Goal: Use online tool/utility: Utilize a website feature to perform a specific function

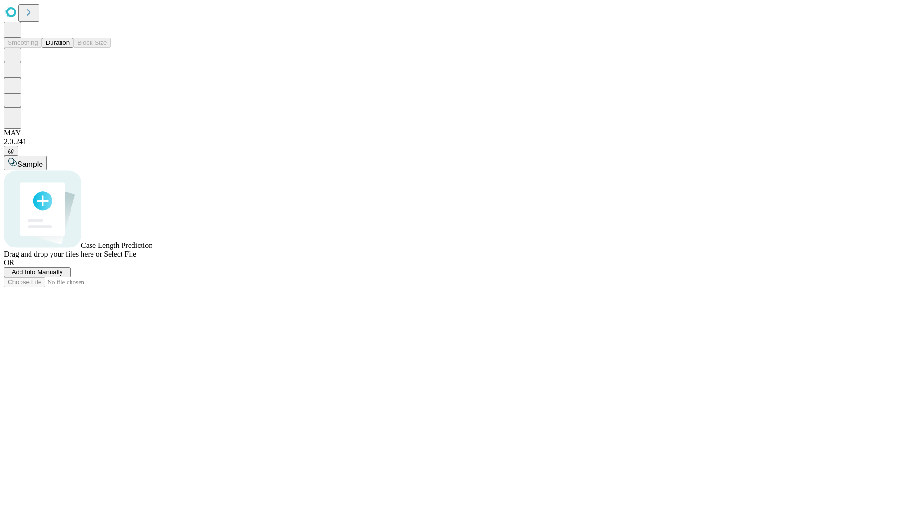
click at [70, 48] on button "Duration" at bounding box center [57, 43] width 31 height 10
click at [43, 160] on span "Sample" at bounding box center [30, 164] width 26 height 8
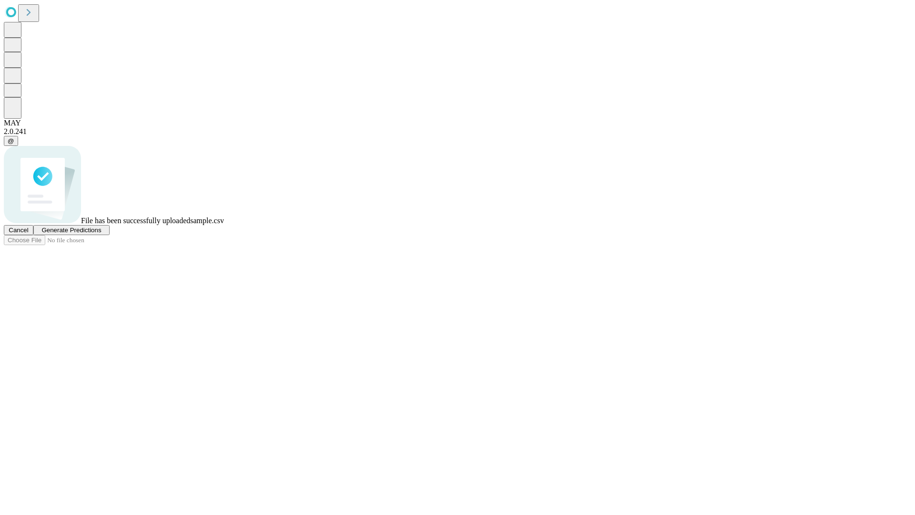
click at [101, 234] on span "Generate Predictions" at bounding box center [71, 229] width 60 height 7
